Goal: Task Accomplishment & Management: Use online tool/utility

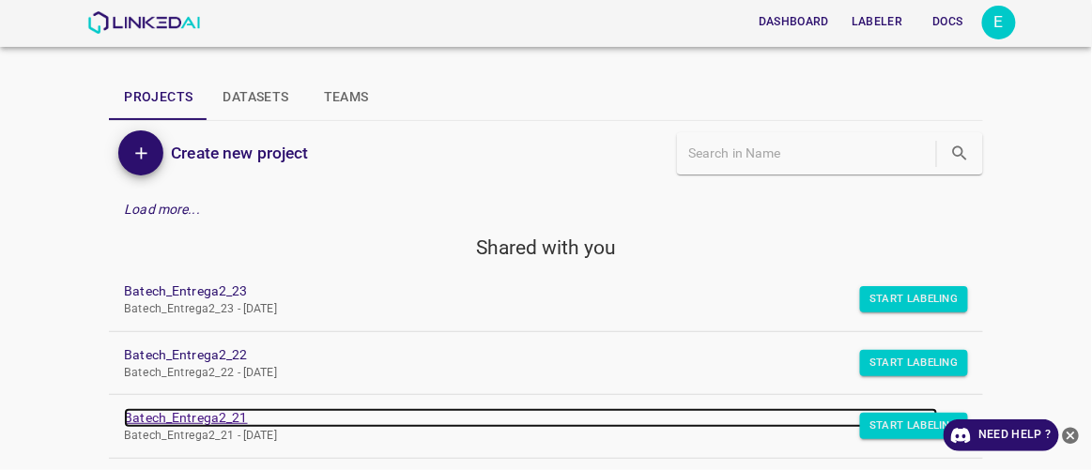
click at [180, 416] on link "Batech_Entrega2_21" at bounding box center [530, 418] width 813 height 20
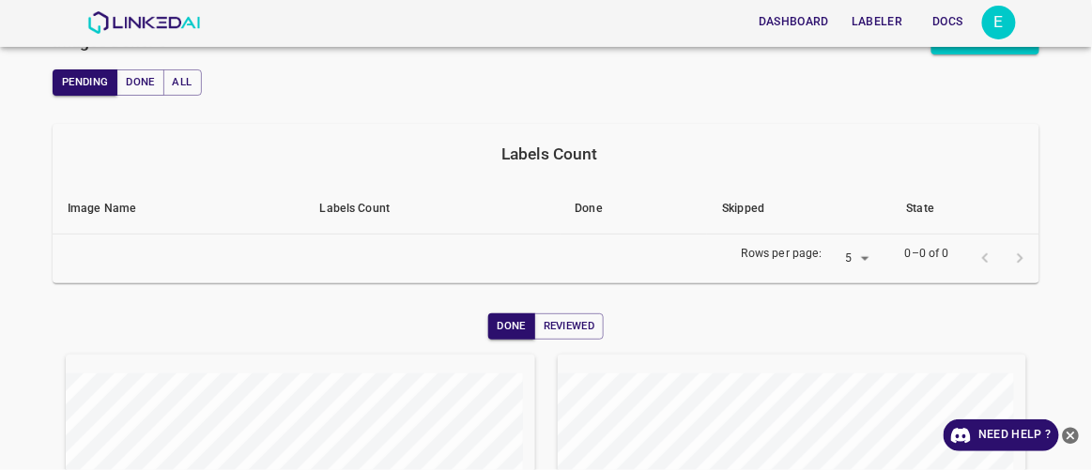
scroll to position [102, 0]
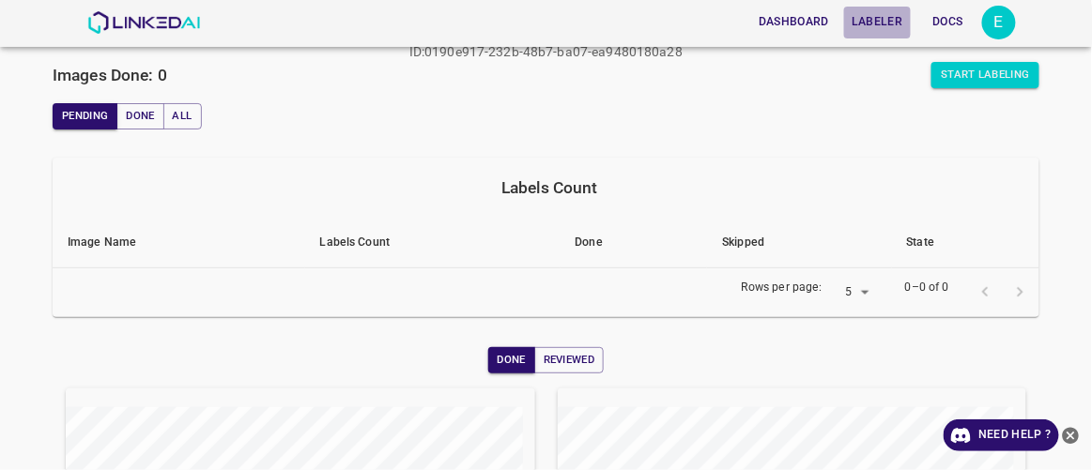
click at [865, 17] on button "Labeler" at bounding box center [877, 22] width 66 height 31
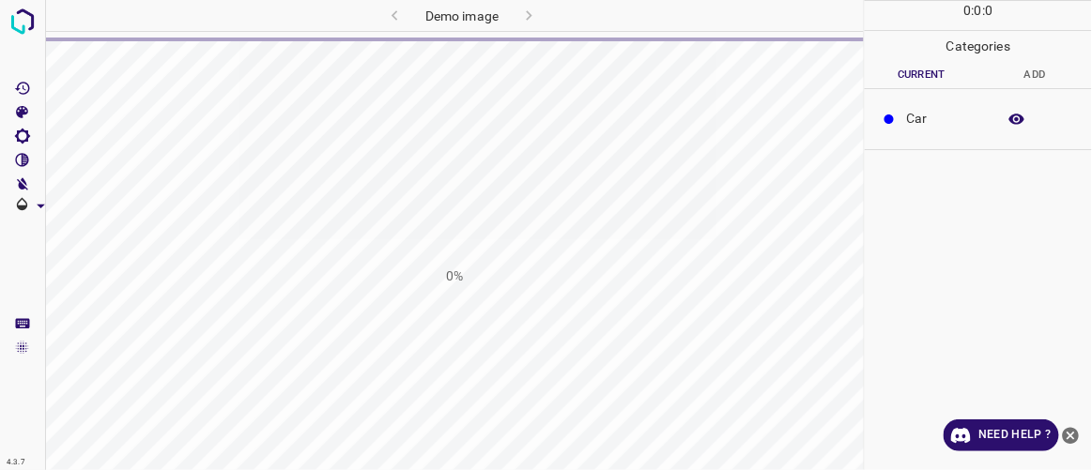
click at [599, 152] on div "0%" at bounding box center [454, 276] width 818 height 470
click at [28, 22] on img at bounding box center [23, 22] width 34 height 34
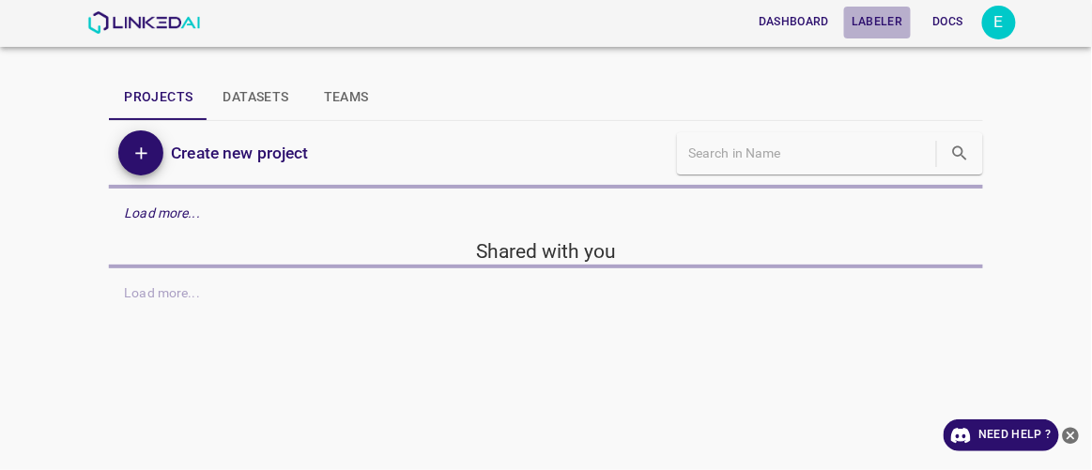
click at [888, 22] on button "Labeler" at bounding box center [877, 22] width 66 height 31
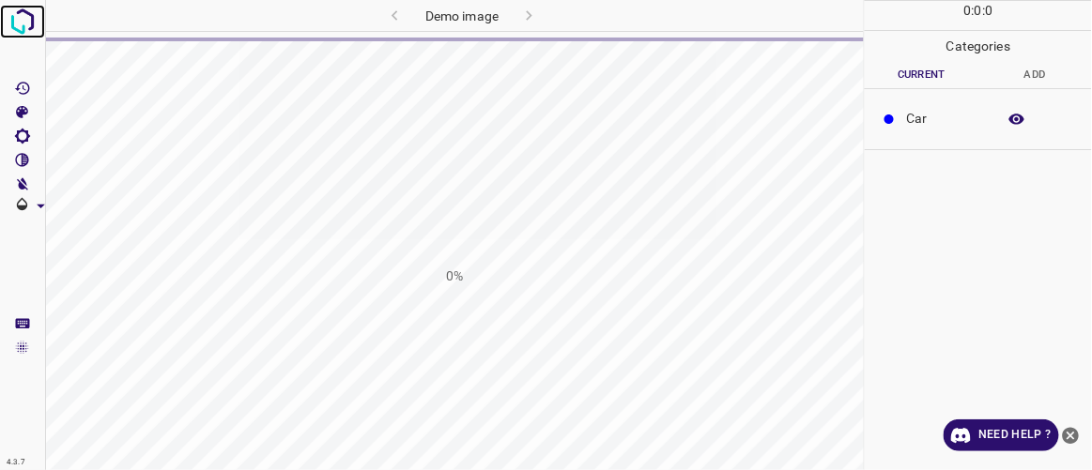
click at [23, 27] on img at bounding box center [23, 22] width 34 height 34
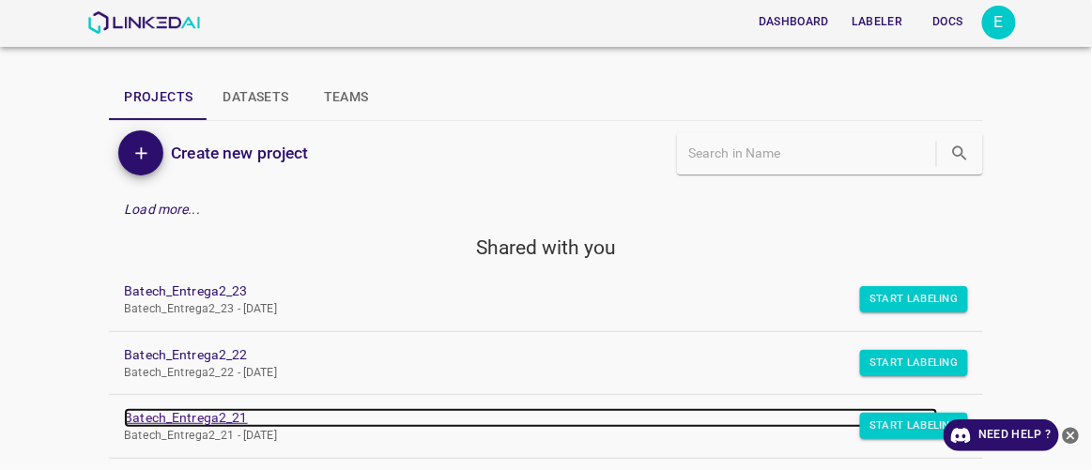
click at [222, 415] on link "Batech_Entrega2_21" at bounding box center [530, 418] width 813 height 20
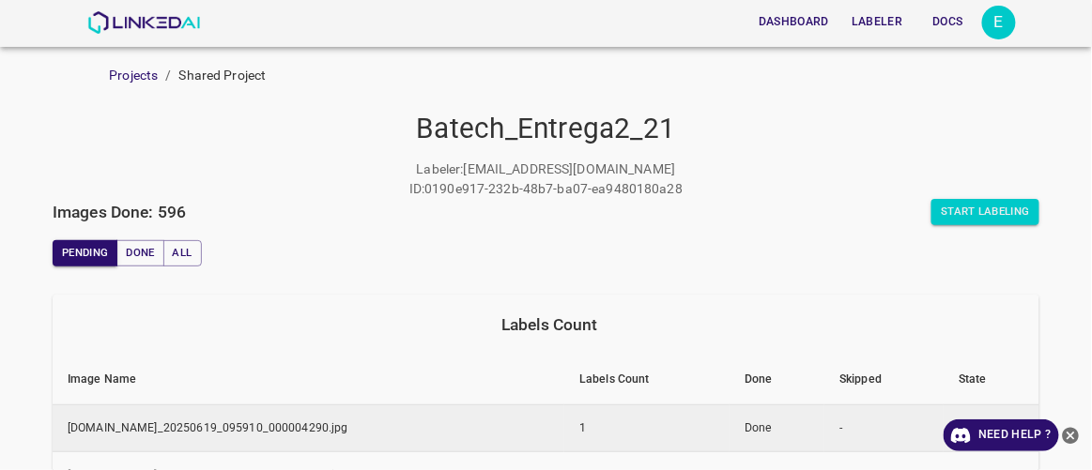
click at [351, 435] on td "[DOMAIN_NAME]_20250619_095910_000004290.jpg" at bounding box center [309, 429] width 512 height 48
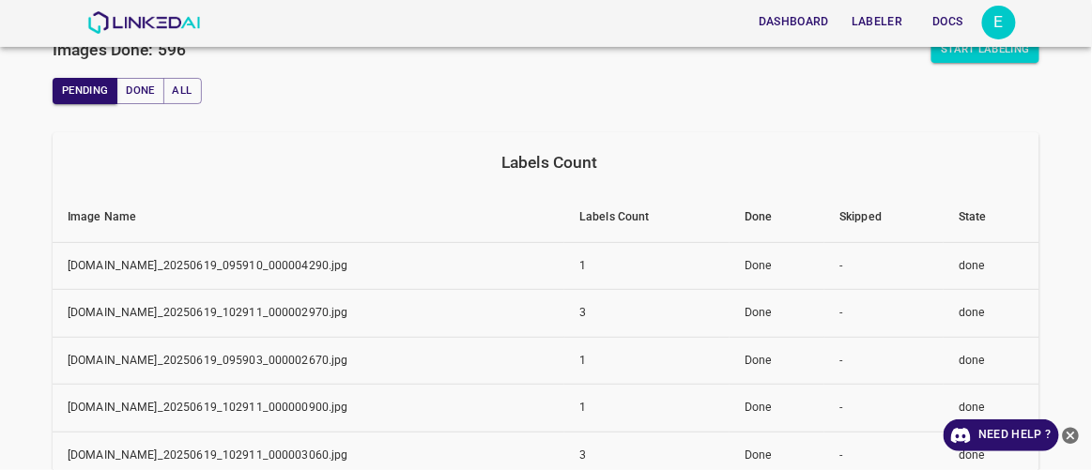
scroll to position [180, 0]
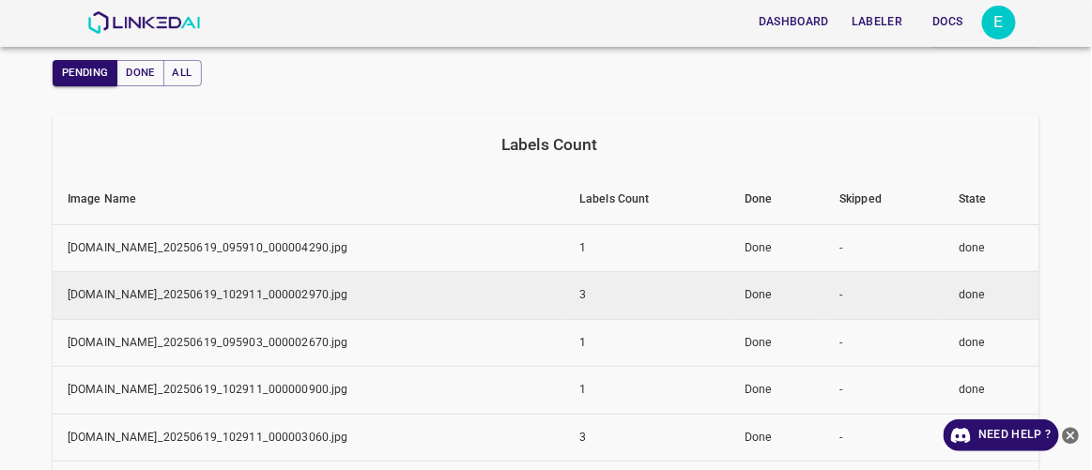
click at [526, 290] on td "[DOMAIN_NAME]_20250619_102911_000002970.jpg" at bounding box center [309, 296] width 512 height 48
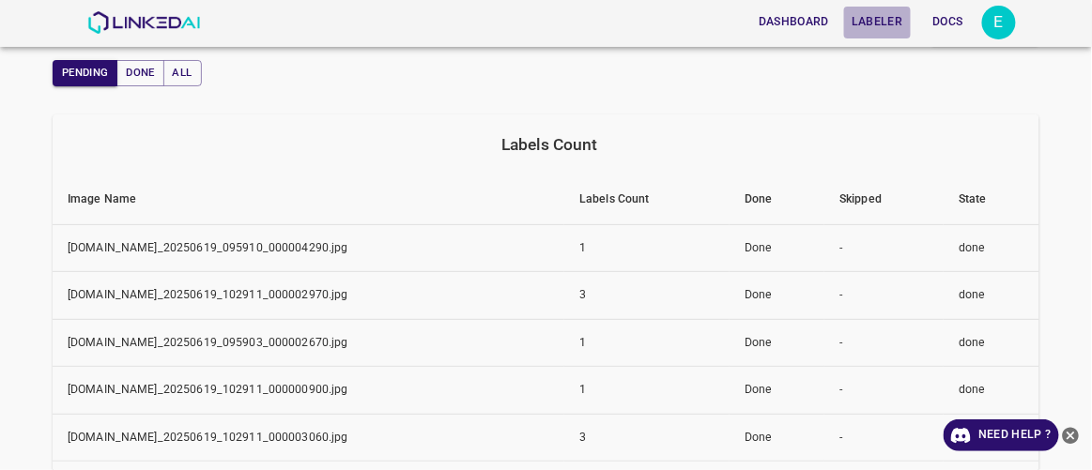
click at [880, 27] on button "Labeler" at bounding box center [877, 22] width 66 height 31
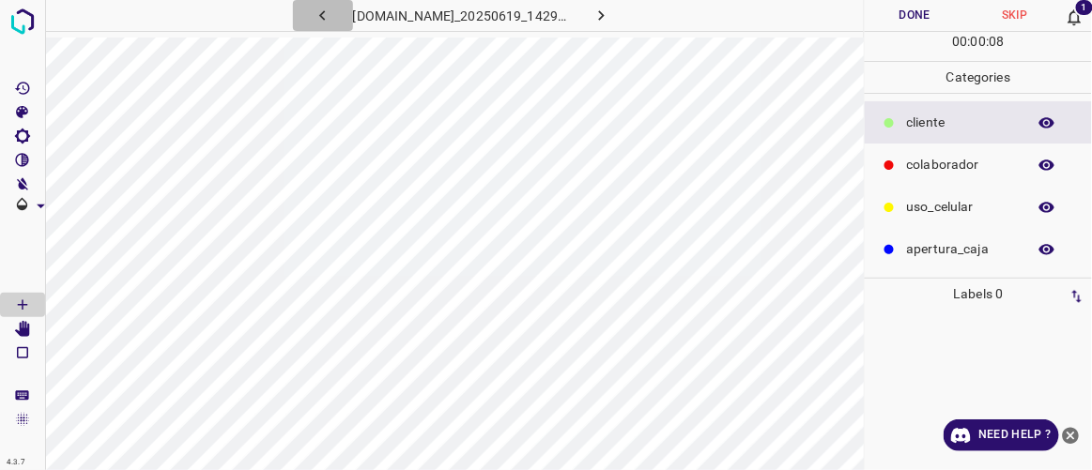
click at [313, 19] on icon "button" at bounding box center [323, 16] width 20 height 20
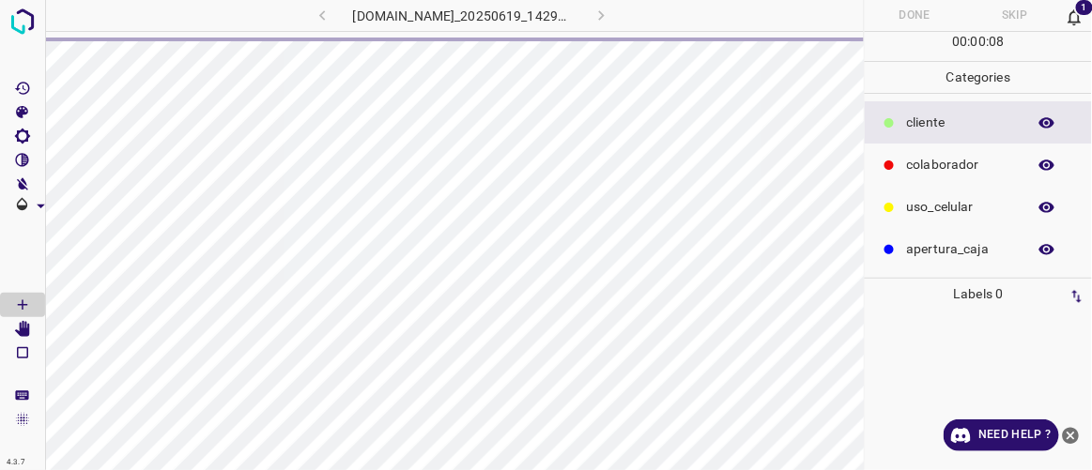
click at [623, 13] on div "[DOMAIN_NAME]_20250619_142904_000004350.jpg" at bounding box center [461, 15] width 437 height 31
click at [1087, 6] on span "1" at bounding box center [1084, 7] width 21 height 19
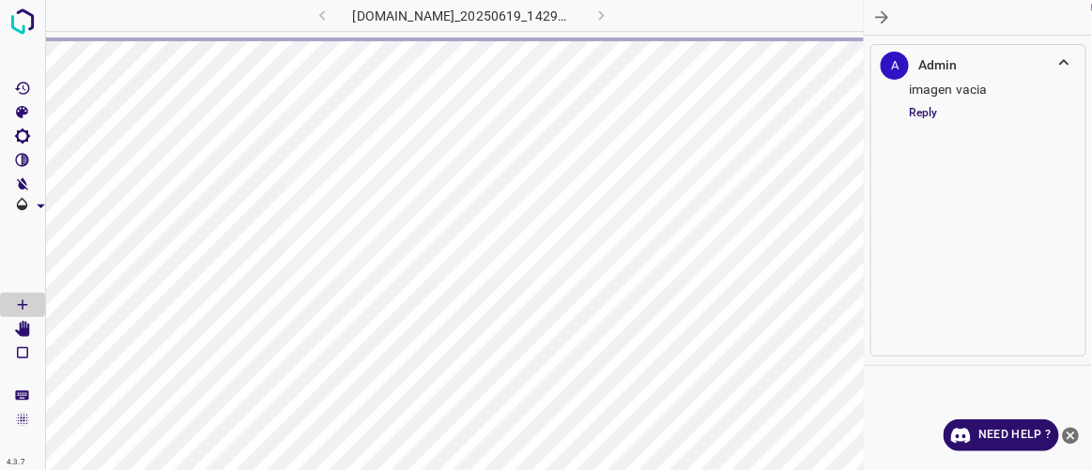
click at [921, 95] on div "imagen vacia" at bounding box center [943, 90] width 126 height 20
click at [25, 25] on img at bounding box center [23, 22] width 34 height 34
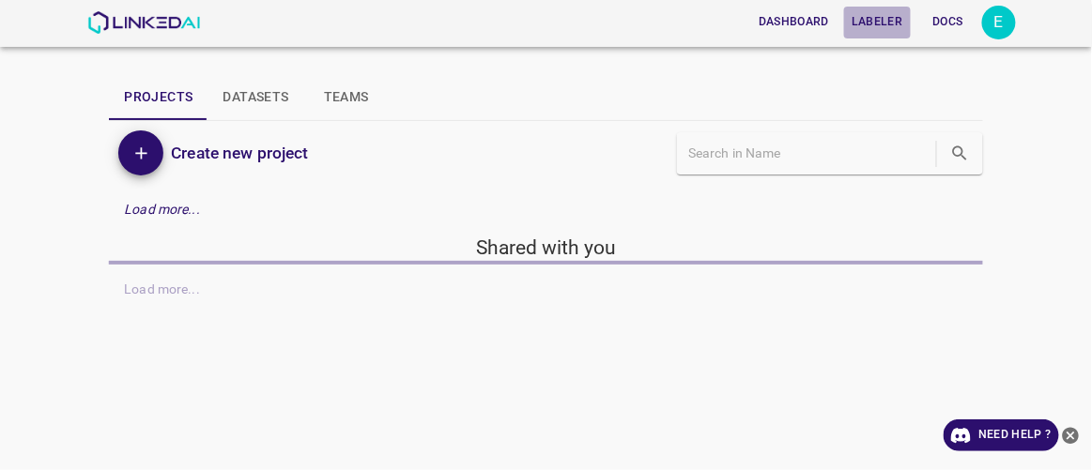
click at [880, 23] on button "Labeler" at bounding box center [877, 22] width 66 height 31
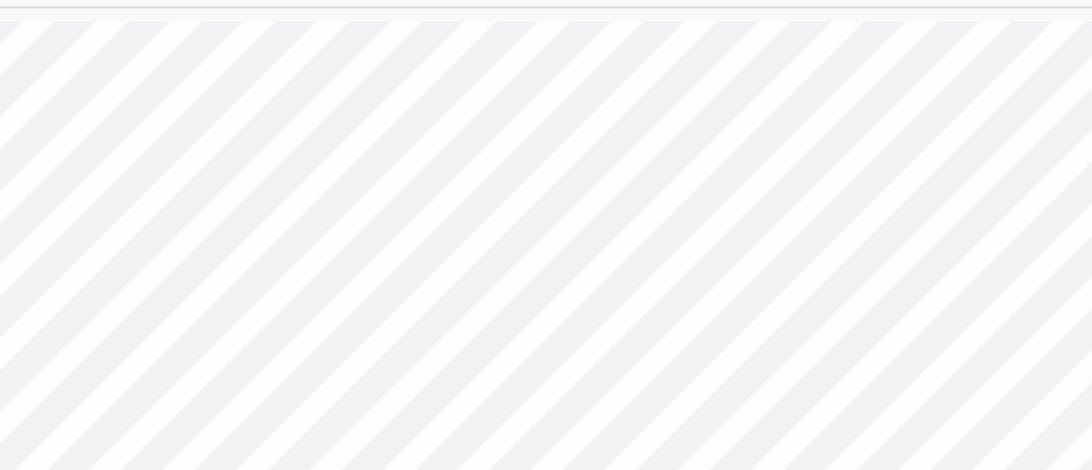
scroll to position [0, 3]
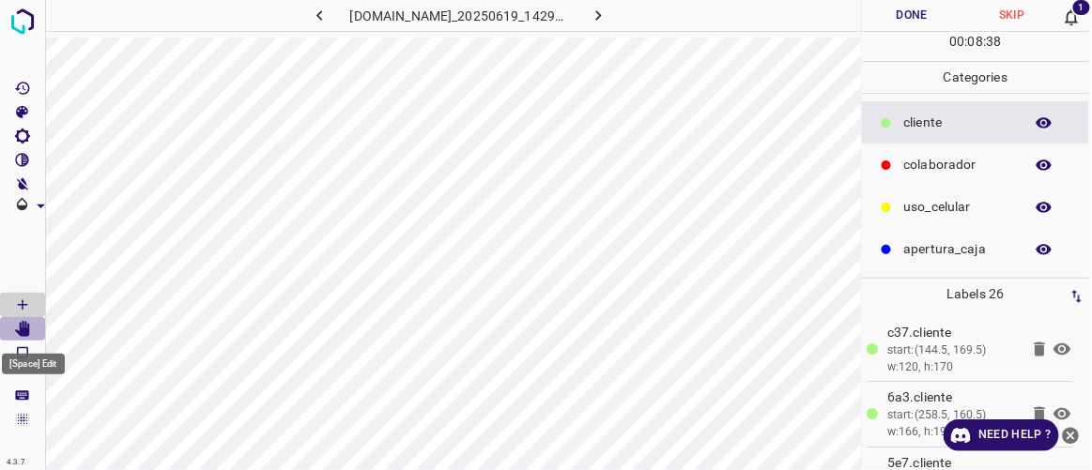
click at [18, 328] on icon "[Space] Edit" at bounding box center [22, 329] width 17 height 17
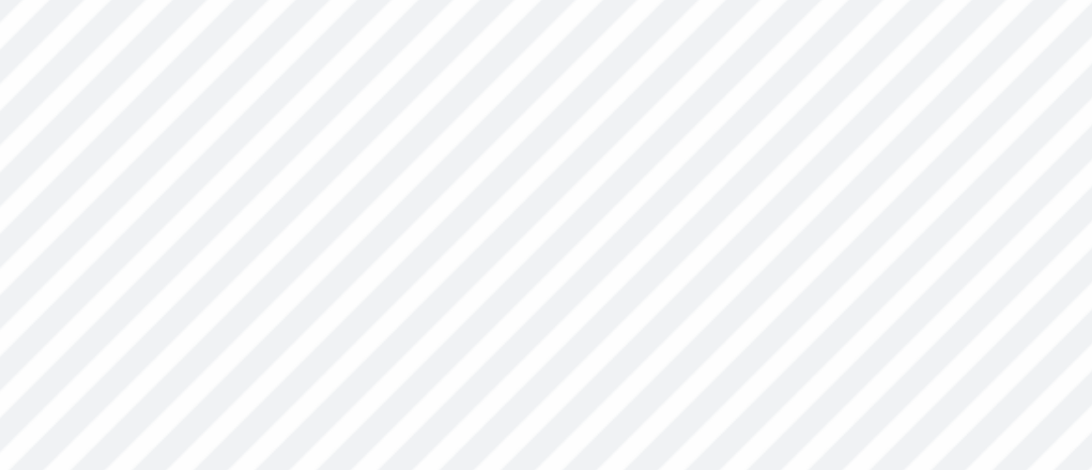
scroll to position [0, 0]
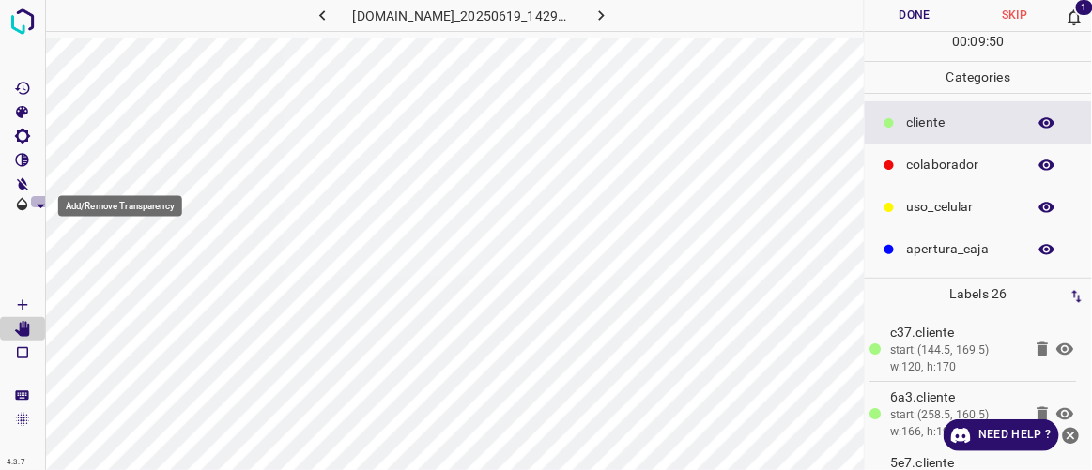
click at [35, 200] on icon "Add/Remove Transparency" at bounding box center [41, 206] width 20 height 20
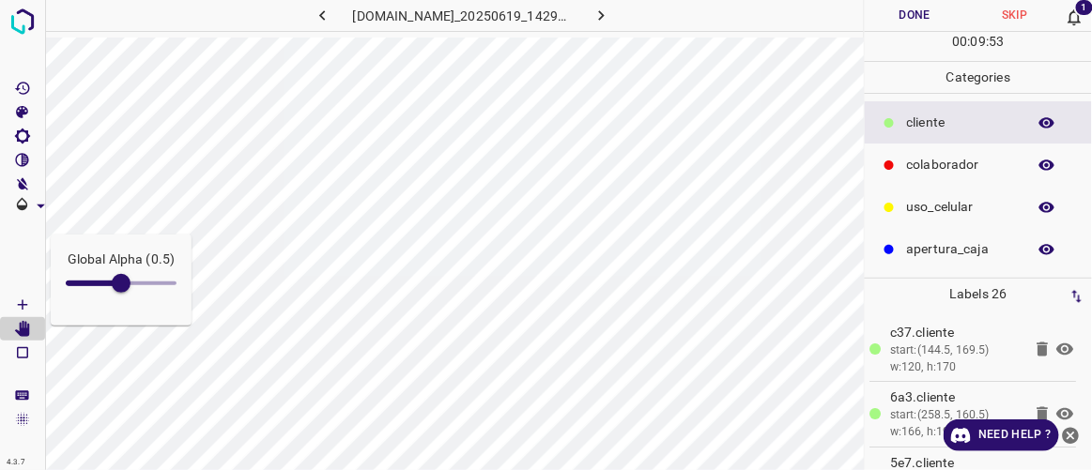
type input "0.2"
click at [84, 282] on span at bounding box center [121, 283] width 111 height 28
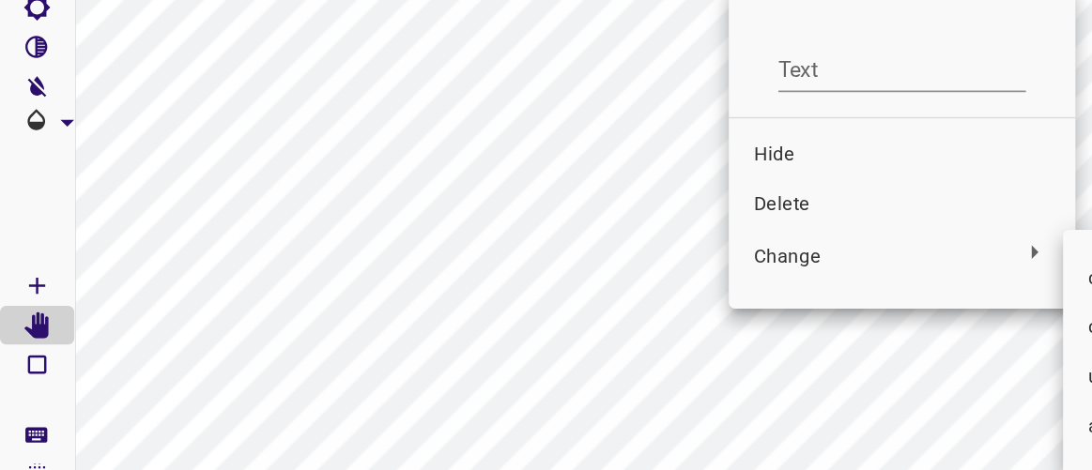
click at [479, 389] on div at bounding box center [546, 235] width 1092 height 470
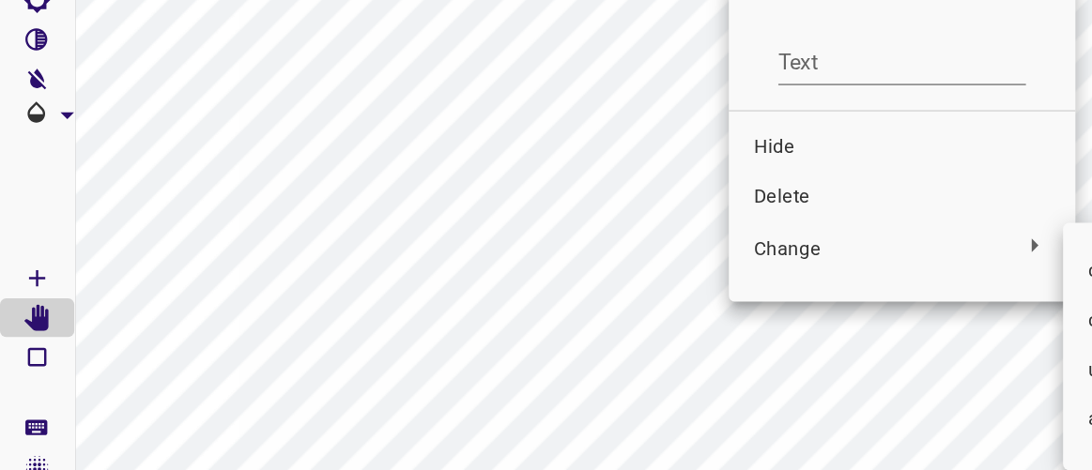
click at [474, 391] on div at bounding box center [546, 235] width 1092 height 470
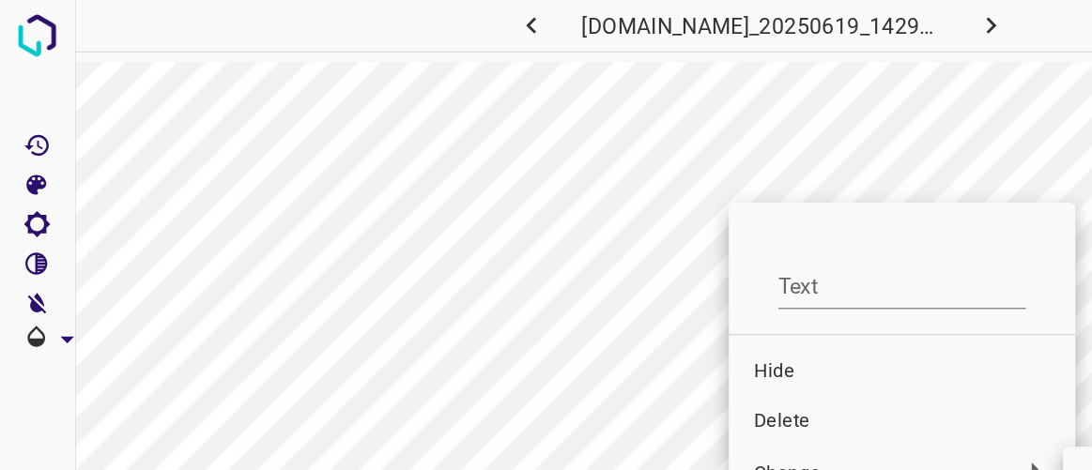
click at [475, 259] on div at bounding box center [546, 235] width 1092 height 470
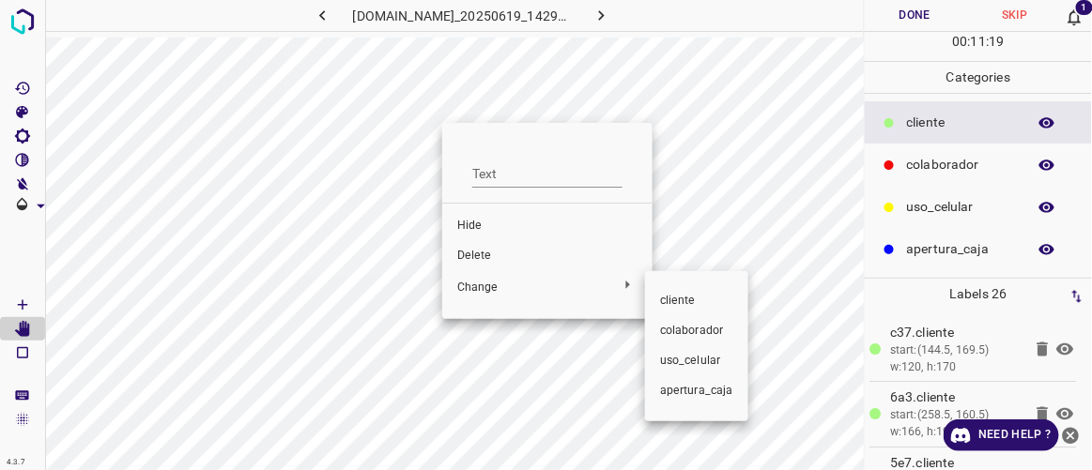
click at [480, 252] on div at bounding box center [546, 235] width 1092 height 470
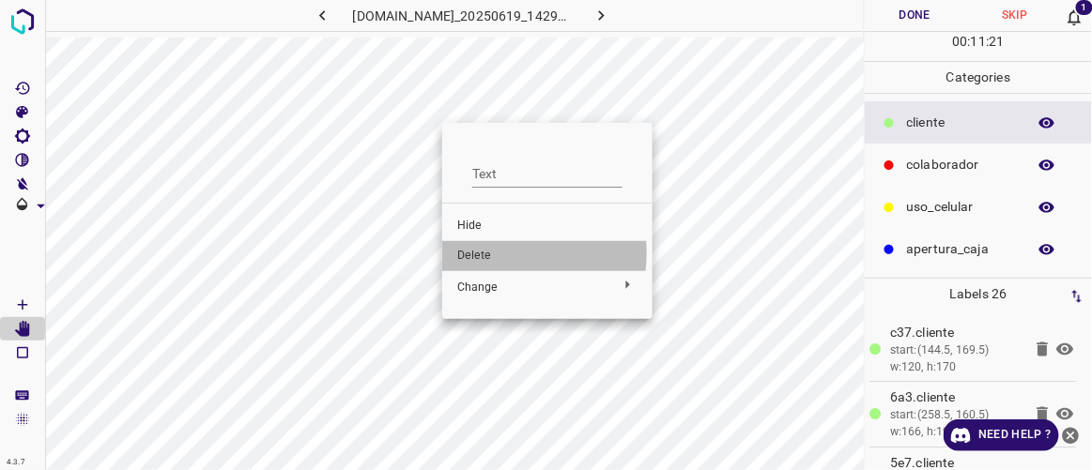
click at [480, 252] on span "Delete" at bounding box center [547, 256] width 180 height 17
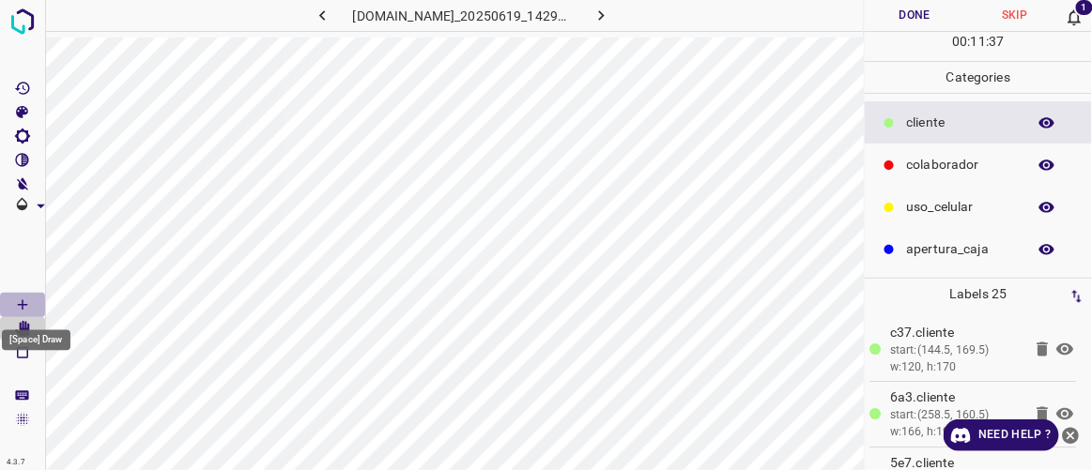
click at [20, 303] on icon "[Space] Draw" at bounding box center [22, 305] width 17 height 17
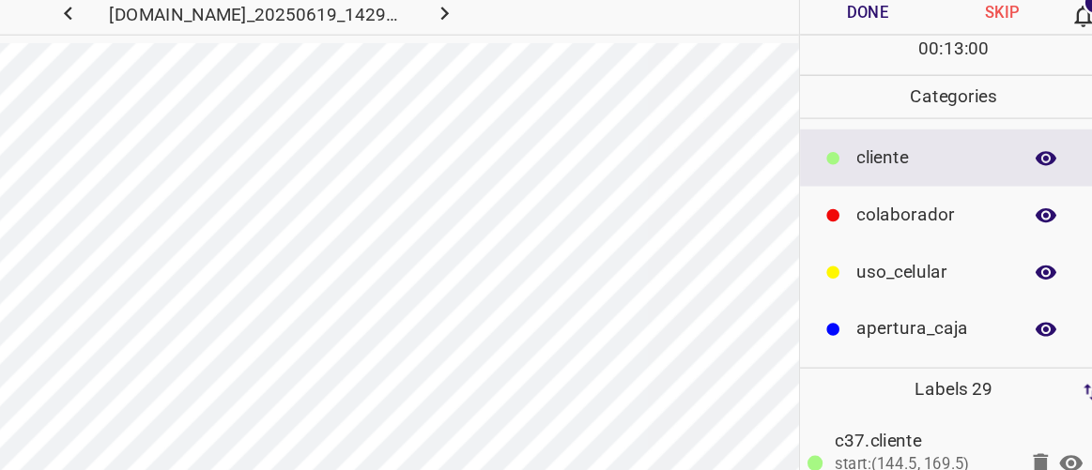
scroll to position [0, 1]
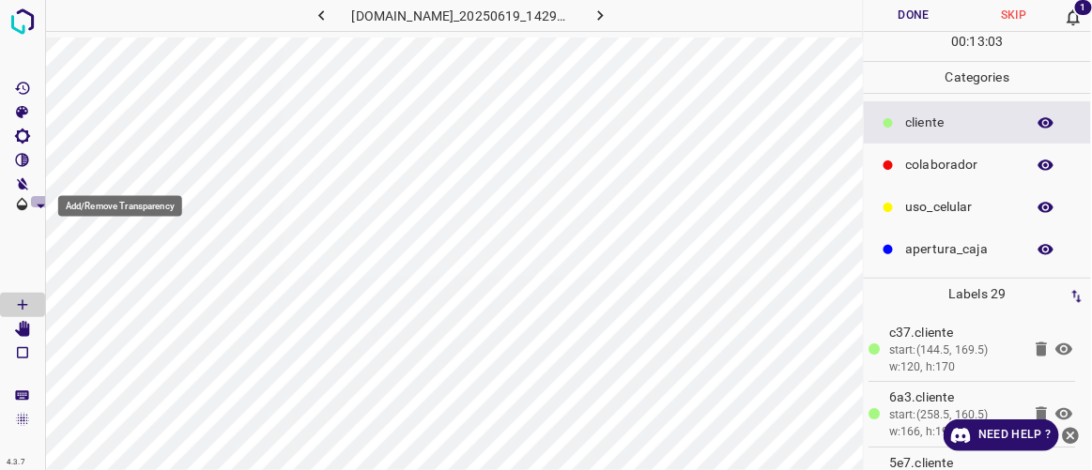
click at [38, 206] on icon "Add/Remove Transparency" at bounding box center [41, 206] width 8 height 4
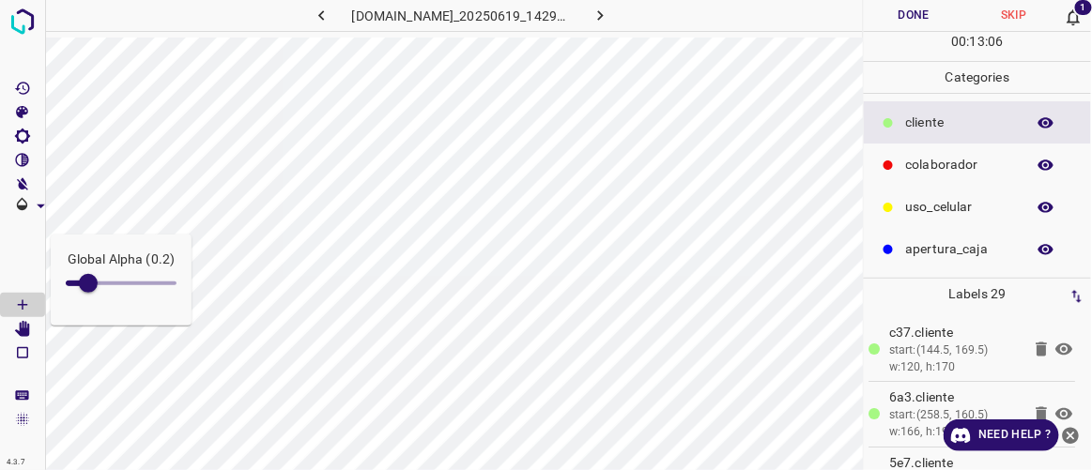
type input "0.4"
click at [115, 281] on span at bounding box center [121, 283] width 111 height 28
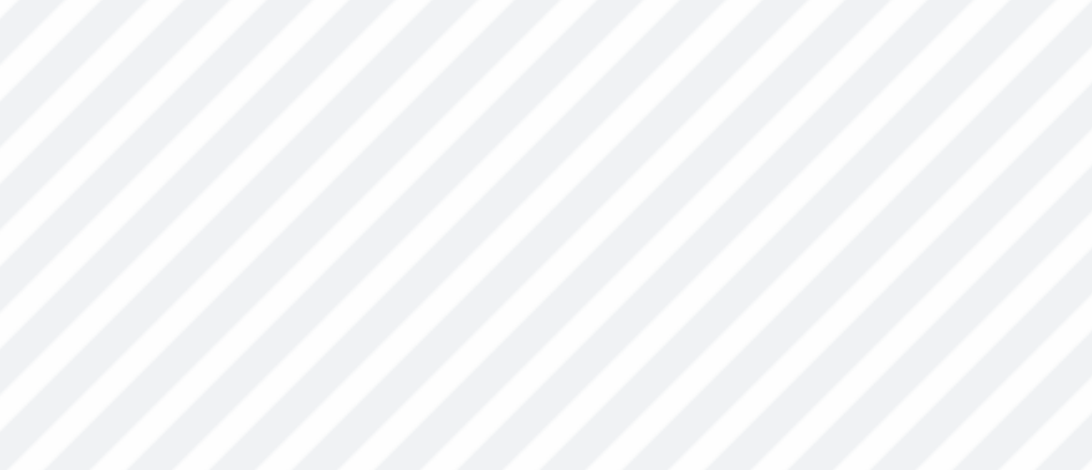
scroll to position [0, 0]
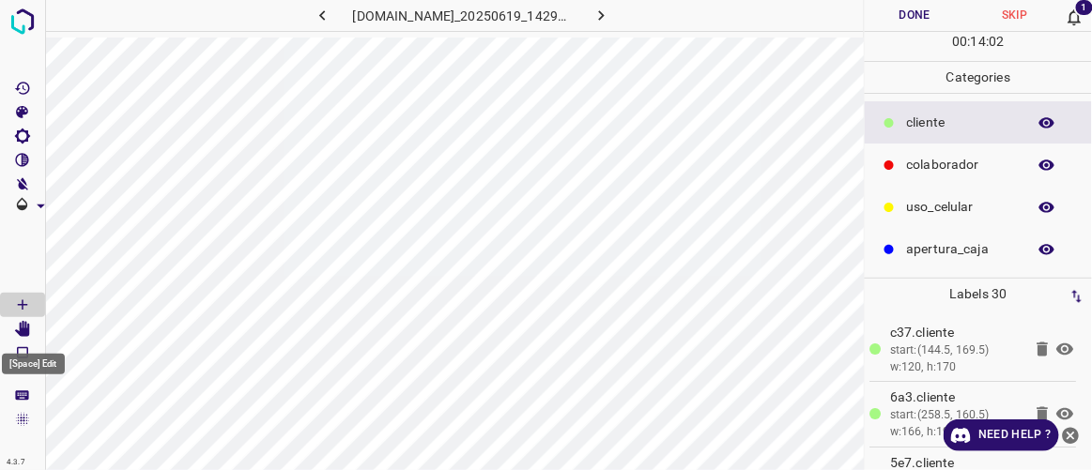
click at [28, 329] on icon "[Space] Edit" at bounding box center [22, 329] width 15 height 17
click at [25, 302] on icon "[Space] Draw" at bounding box center [22, 305] width 17 height 17
click at [23, 331] on icon "[Space] Edit" at bounding box center [22, 329] width 15 height 17
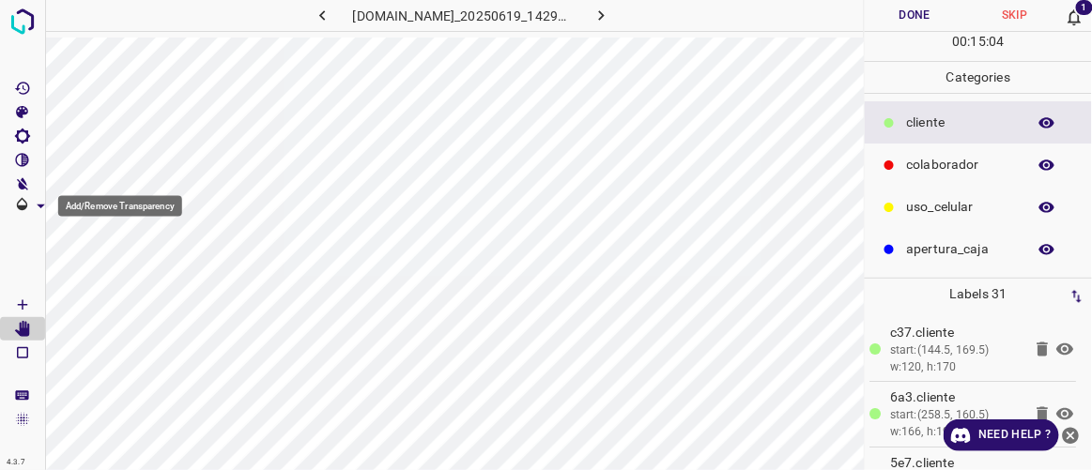
click at [39, 203] on icon "Add/Remove Transparency" at bounding box center [41, 206] width 20 height 20
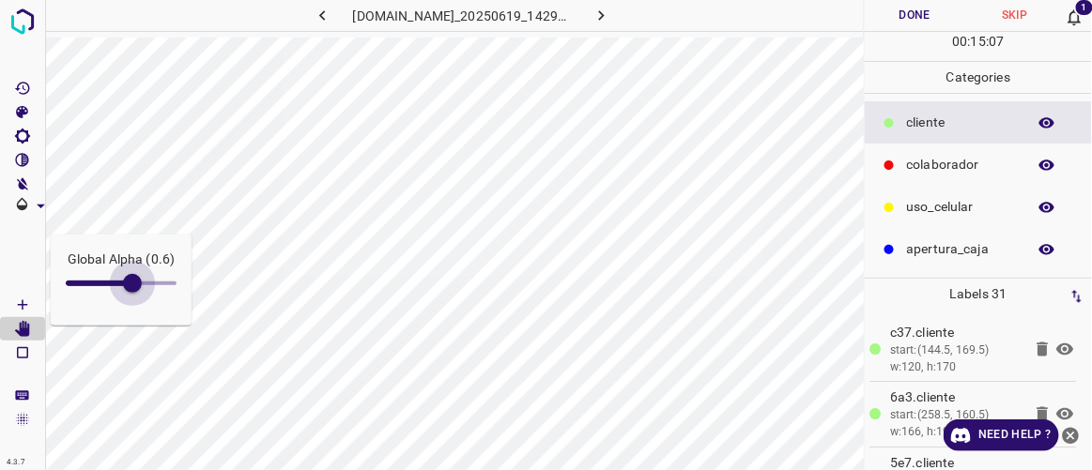
click at [133, 283] on span at bounding box center [121, 283] width 111 height 28
click at [154, 277] on span at bounding box center [121, 283] width 111 height 28
type input "0.1"
click at [81, 280] on span at bounding box center [121, 283] width 111 height 28
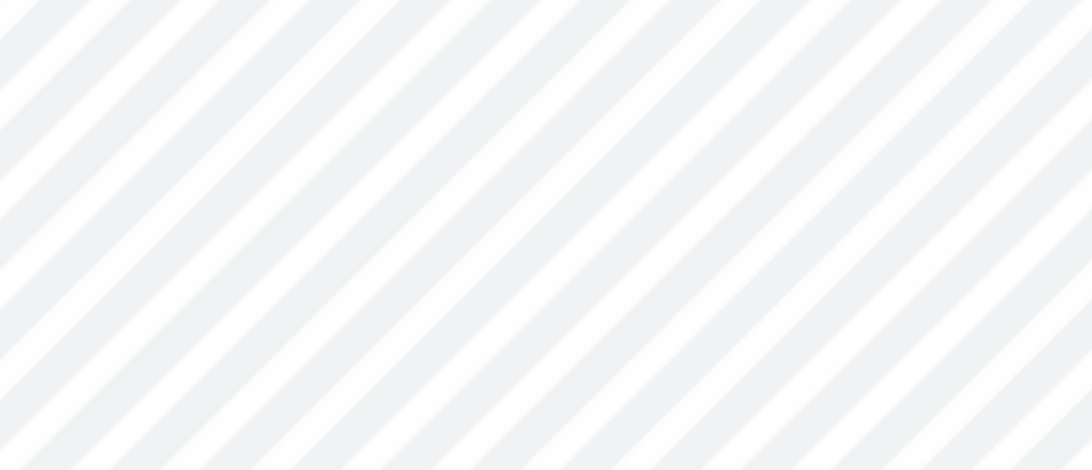
scroll to position [0, 3]
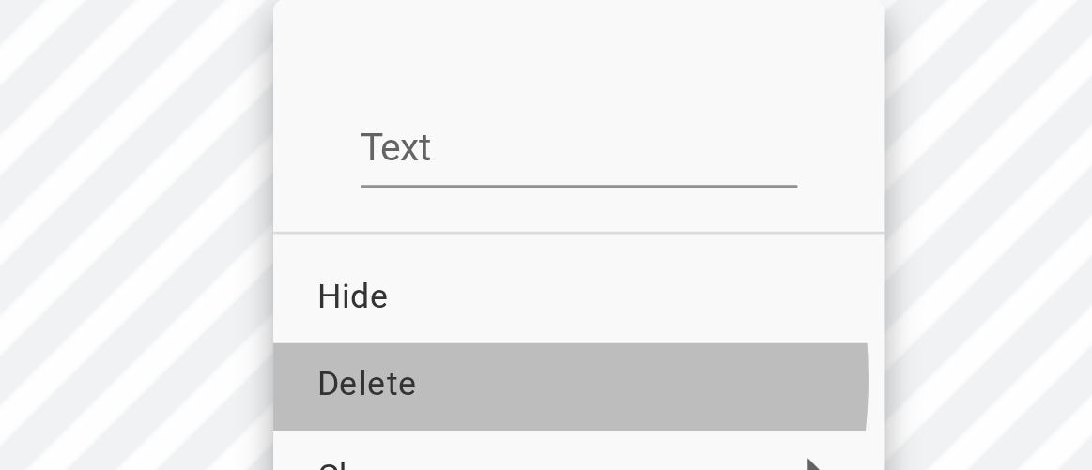
click at [535, 241] on span "Delete" at bounding box center [603, 244] width 180 height 17
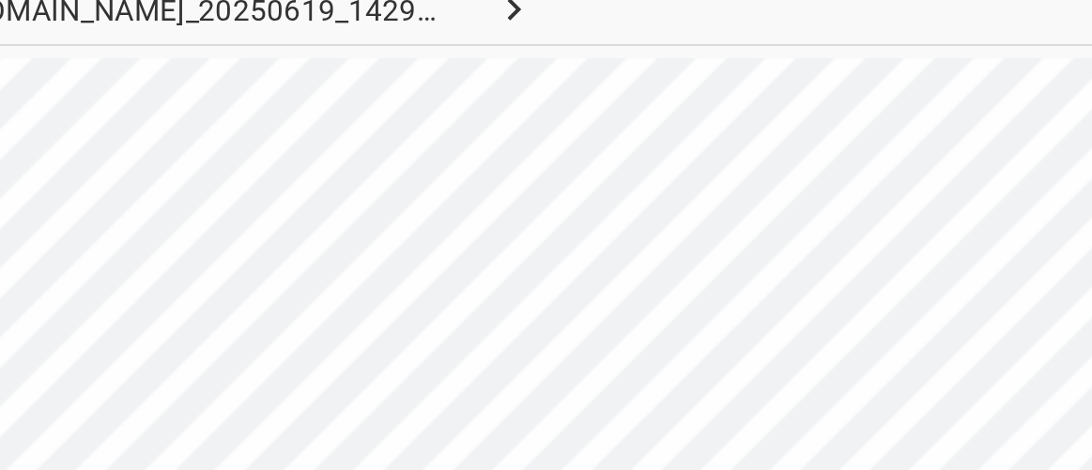
scroll to position [0, 0]
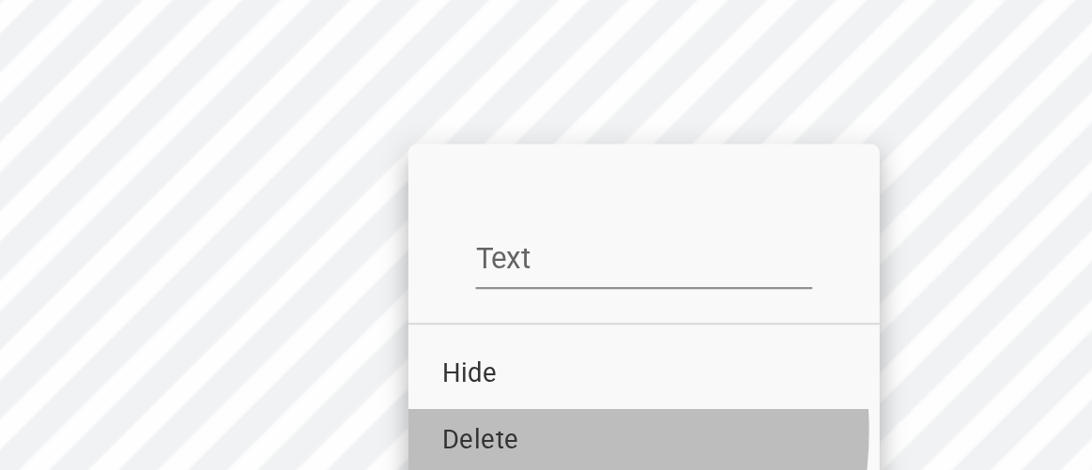
click at [559, 237] on span "Delete" at bounding box center [619, 243] width 180 height 17
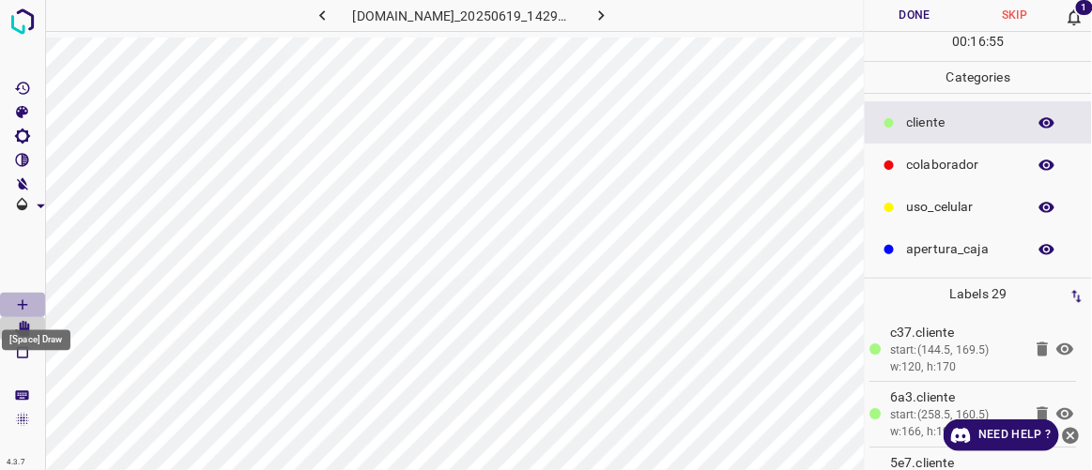
click at [24, 303] on icon "[Space] Draw" at bounding box center [22, 305] width 17 height 17
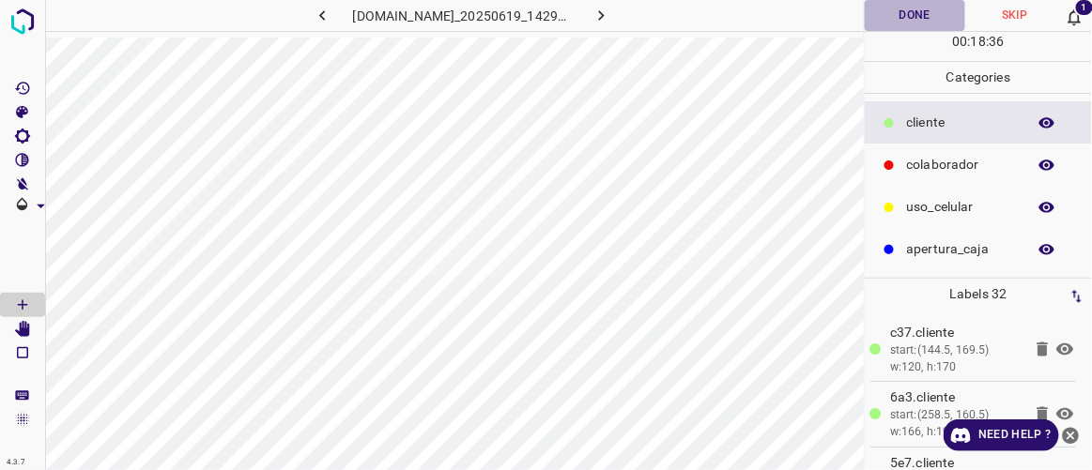
click at [921, 10] on button "Done" at bounding box center [913, 15] width 99 height 31
click at [1075, 18] on icon at bounding box center [1073, 18] width 20 height 20
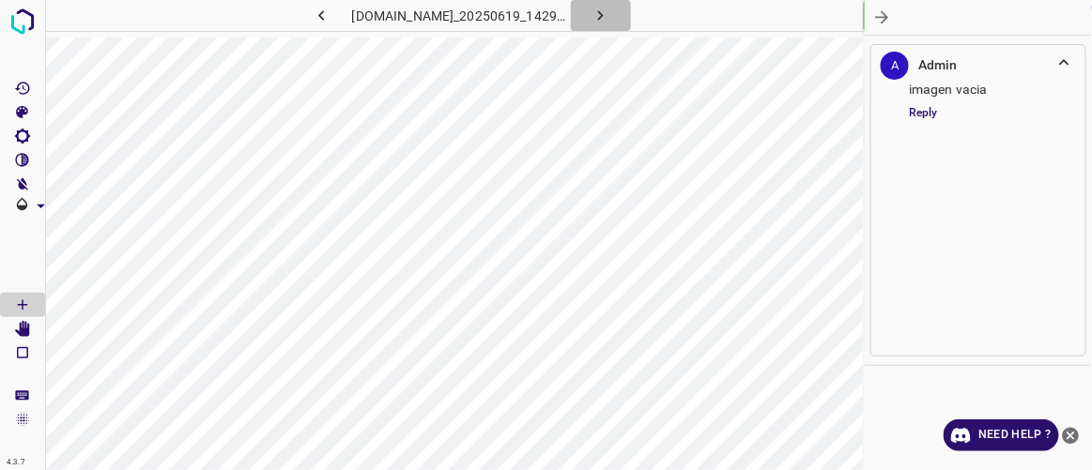
click at [610, 13] on icon "button" at bounding box center [600, 16] width 20 height 20
